Goal: Communication & Community: Participate in discussion

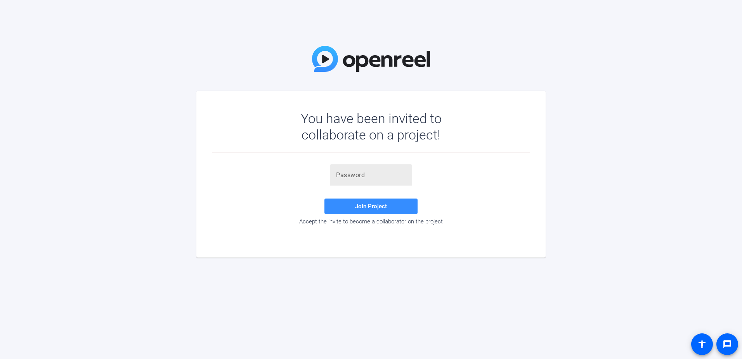
click at [395, 182] on div at bounding box center [371, 175] width 70 height 22
click at [393, 179] on input "text" at bounding box center [371, 174] width 70 height 9
paste input "PK1{M,"
type input "PK1{M,"
click at [386, 206] on span "Join Project" at bounding box center [371, 206] width 32 height 7
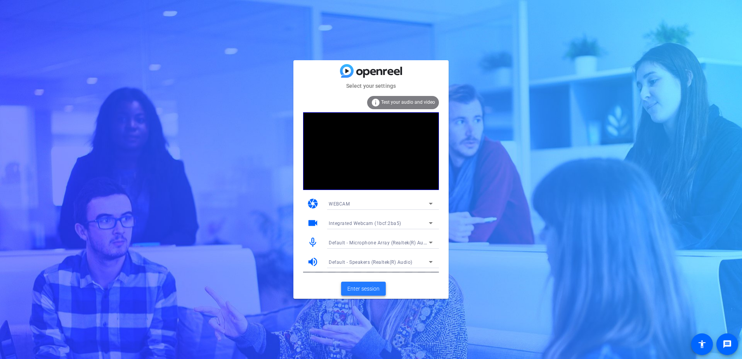
click at [366, 283] on span at bounding box center [363, 288] width 45 height 19
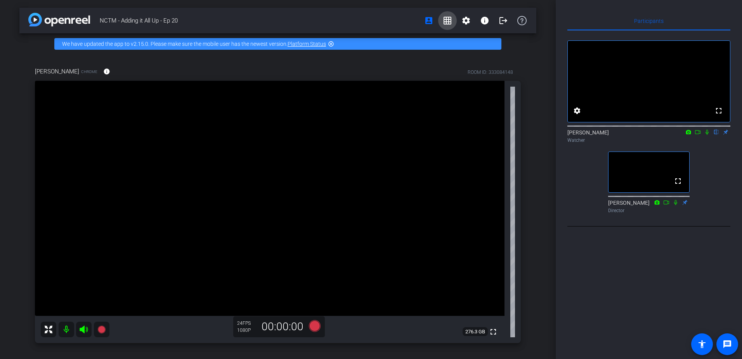
click at [444, 23] on mat-icon "grid_on" at bounding box center [447, 20] width 9 height 9
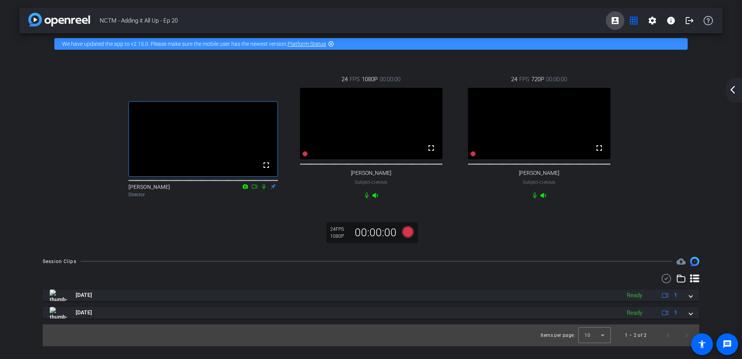
click at [615, 18] on mat-icon "account_box" at bounding box center [615, 20] width 9 height 9
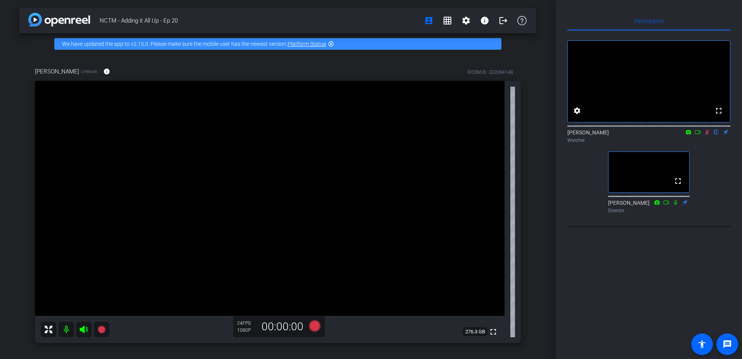
click at [710, 135] on mat-icon at bounding box center [707, 131] width 9 height 7
click at [446, 21] on mat-icon "grid_on" at bounding box center [447, 20] width 9 height 9
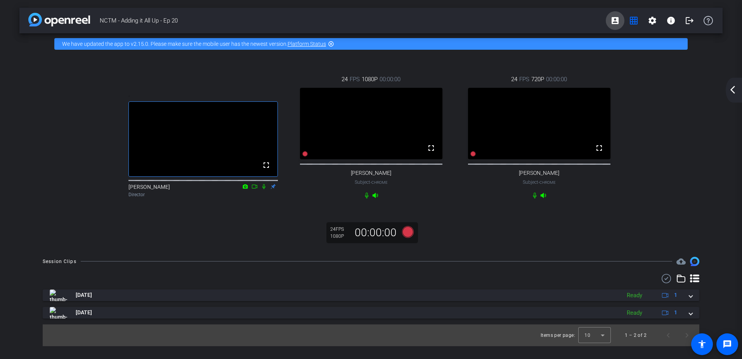
click at [616, 21] on mat-icon "account_box" at bounding box center [615, 20] width 9 height 9
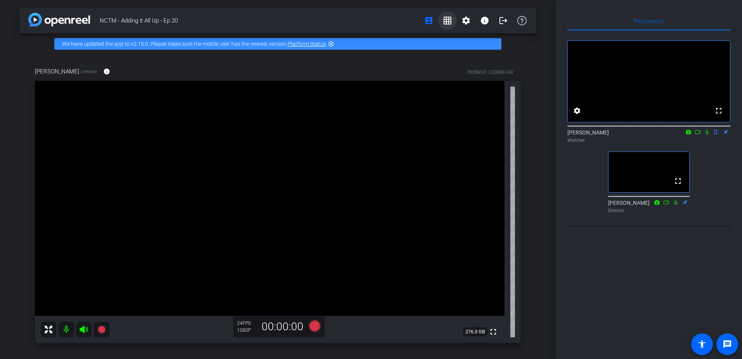
click at [445, 24] on mat-icon "grid_on" at bounding box center [447, 20] width 9 height 9
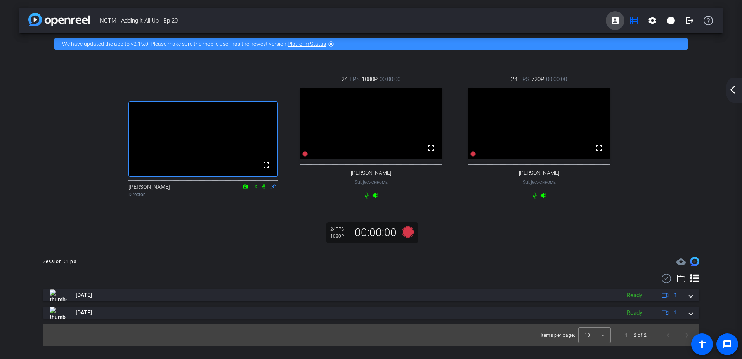
click at [617, 20] on mat-icon "account_box" at bounding box center [615, 20] width 9 height 9
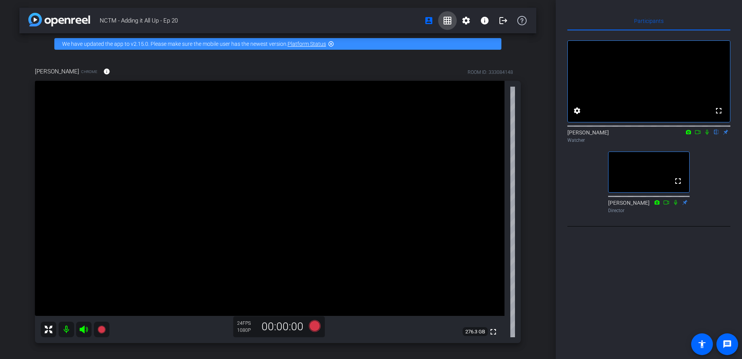
click at [443, 19] on mat-icon "grid_on" at bounding box center [447, 20] width 9 height 9
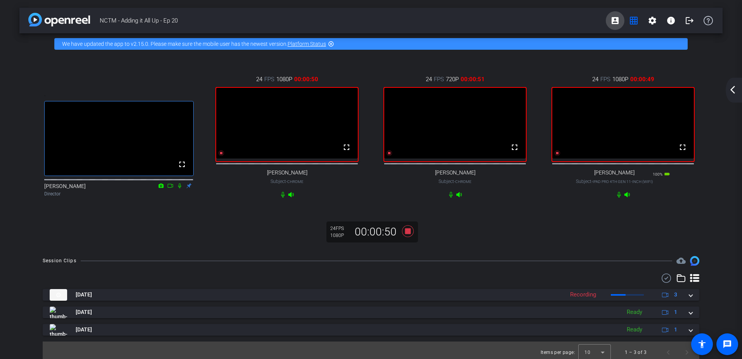
click at [613, 21] on mat-icon "account_box" at bounding box center [615, 20] width 9 height 9
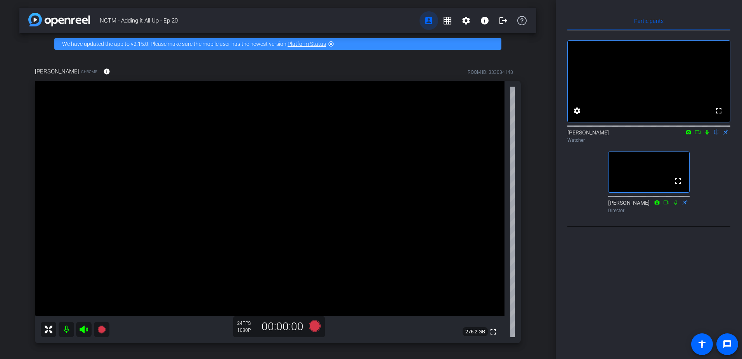
click at [427, 22] on mat-icon "account_box" at bounding box center [428, 20] width 9 height 9
click at [443, 23] on mat-icon "grid_on" at bounding box center [447, 20] width 9 height 9
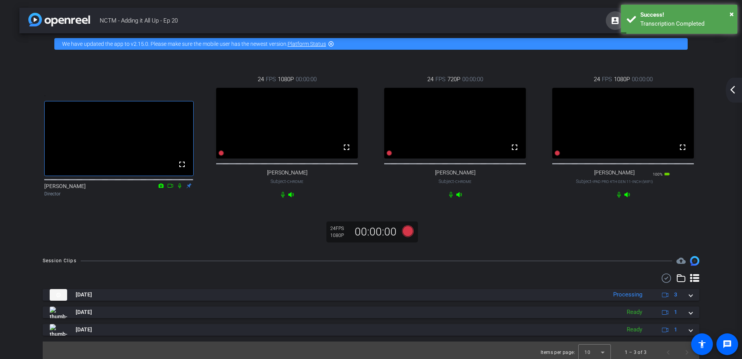
click at [611, 21] on mat-icon "account_box" at bounding box center [615, 20] width 9 height 9
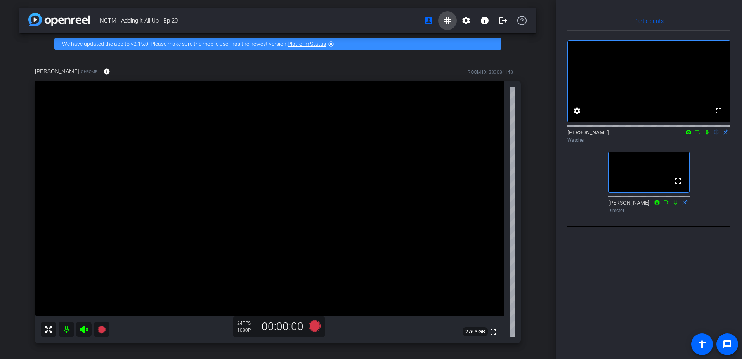
click at [444, 19] on mat-icon "grid_on" at bounding box center [447, 20] width 9 height 9
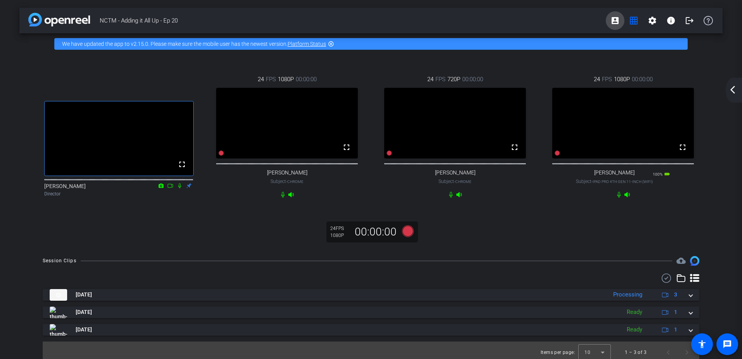
click at [613, 19] on mat-icon "account_box" at bounding box center [615, 20] width 9 height 9
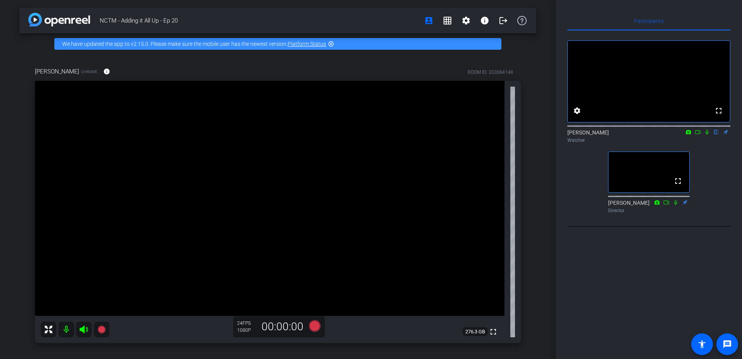
click at [708, 135] on icon at bounding box center [707, 131] width 6 height 5
click at [448, 21] on mat-icon "grid_on" at bounding box center [447, 20] width 9 height 9
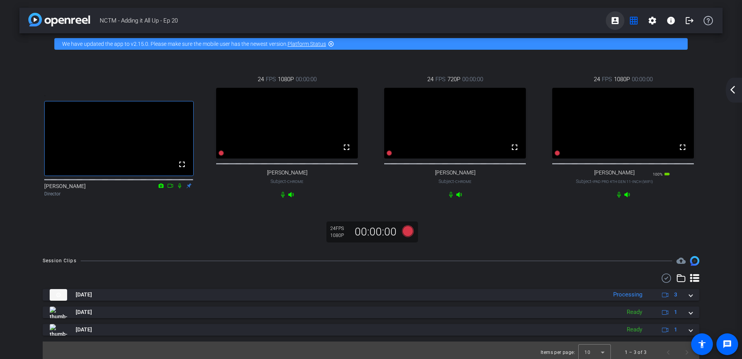
click at [611, 23] on mat-icon "account_box" at bounding box center [615, 20] width 9 height 9
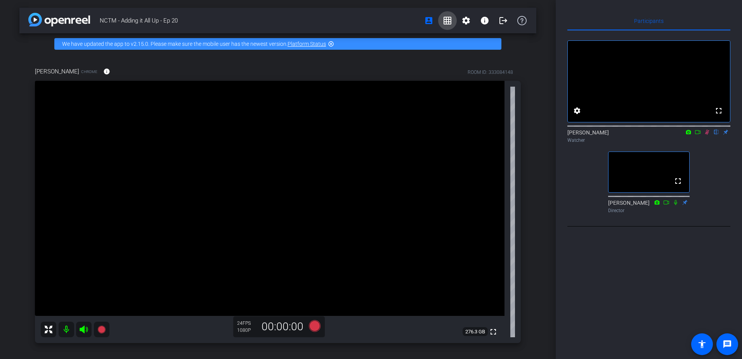
click at [443, 21] on mat-icon "grid_on" at bounding box center [447, 20] width 9 height 9
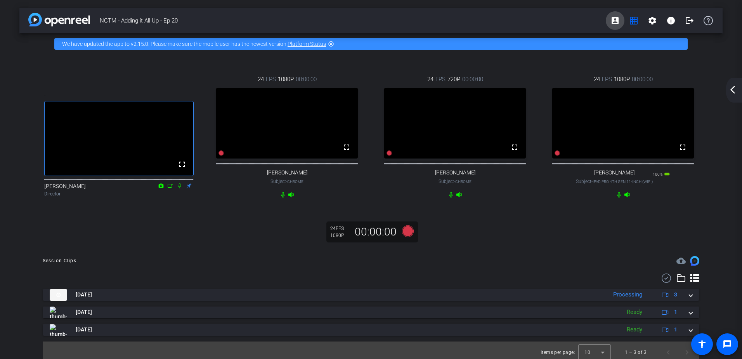
click at [614, 22] on mat-icon "account_box" at bounding box center [615, 20] width 9 height 9
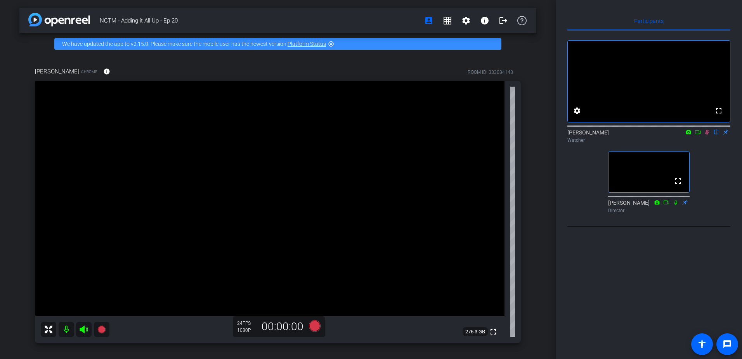
click at [710, 135] on icon at bounding box center [707, 131] width 6 height 5
click at [444, 19] on mat-icon "grid_on" at bounding box center [447, 20] width 9 height 9
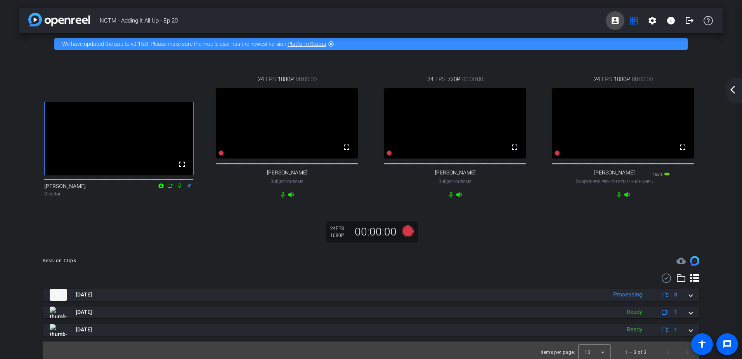
click at [611, 23] on mat-icon "account_box" at bounding box center [615, 20] width 9 height 9
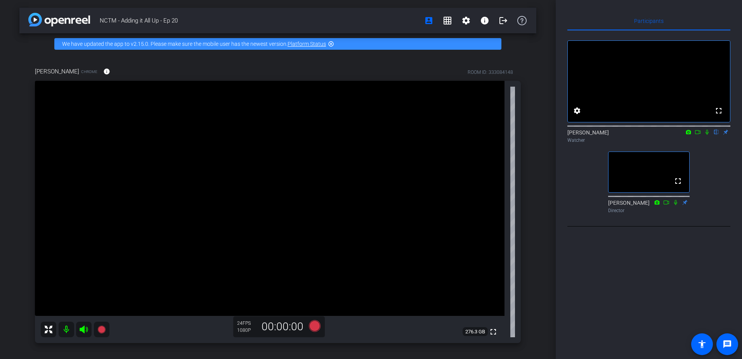
click at [707, 135] on icon at bounding box center [707, 132] width 3 height 5
click at [699, 135] on icon at bounding box center [698, 131] width 6 height 5
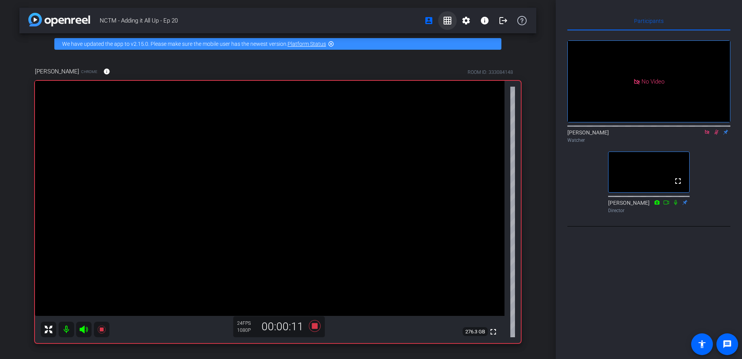
click at [443, 22] on mat-icon "grid_on" at bounding box center [447, 20] width 9 height 9
